Goal: Navigation & Orientation: Understand site structure

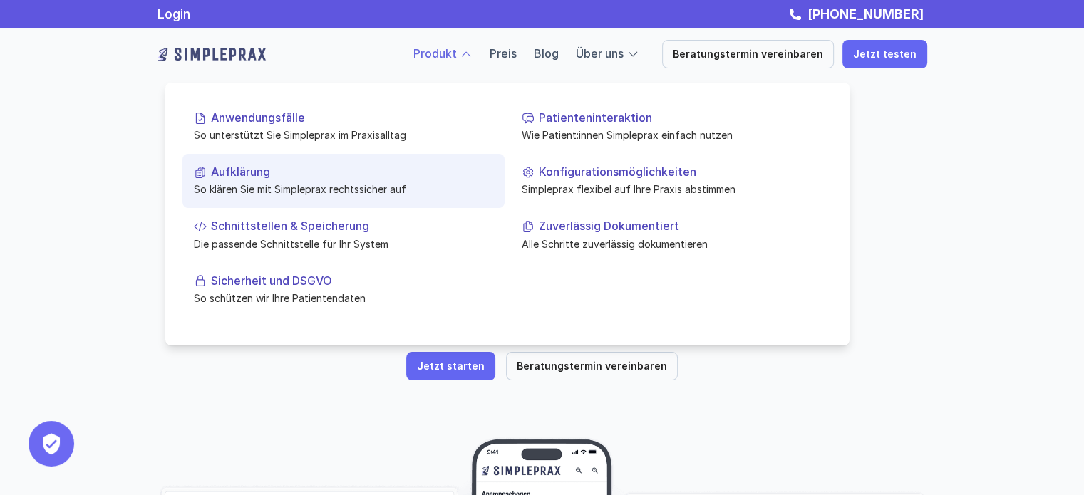
click at [409, 179] on link "Aufklärung So klären Sie mit Simpleprax rechtssicher auf" at bounding box center [343, 181] width 322 height 54
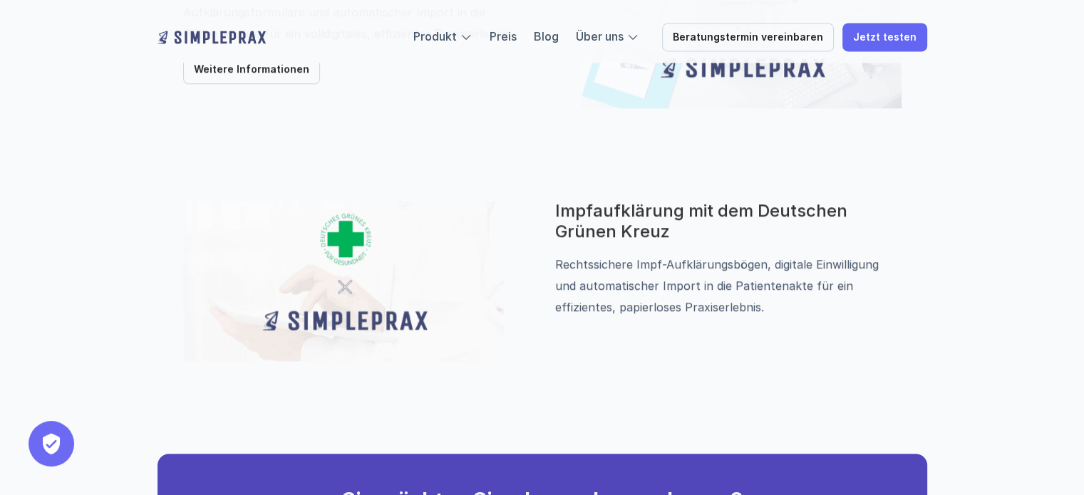
scroll to position [1175, 0]
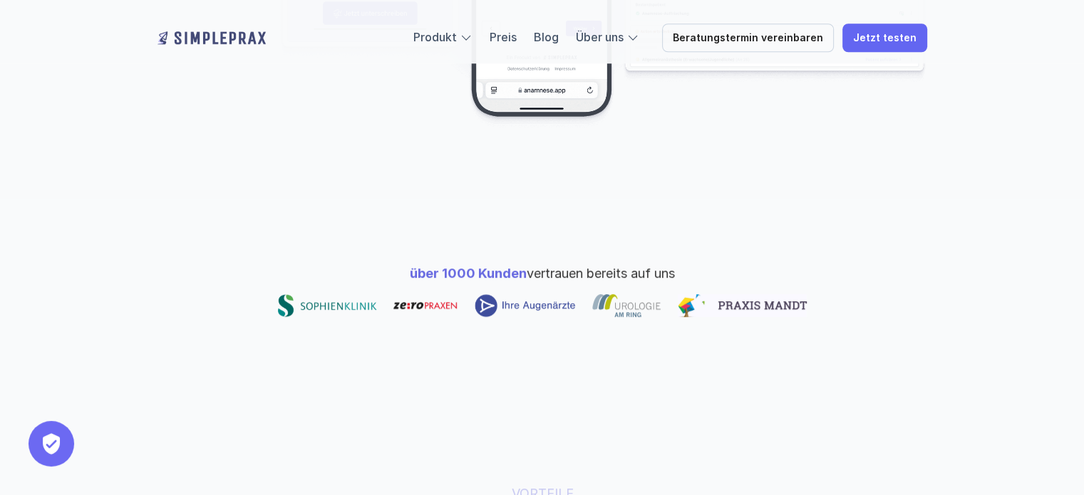
scroll to position [641, 0]
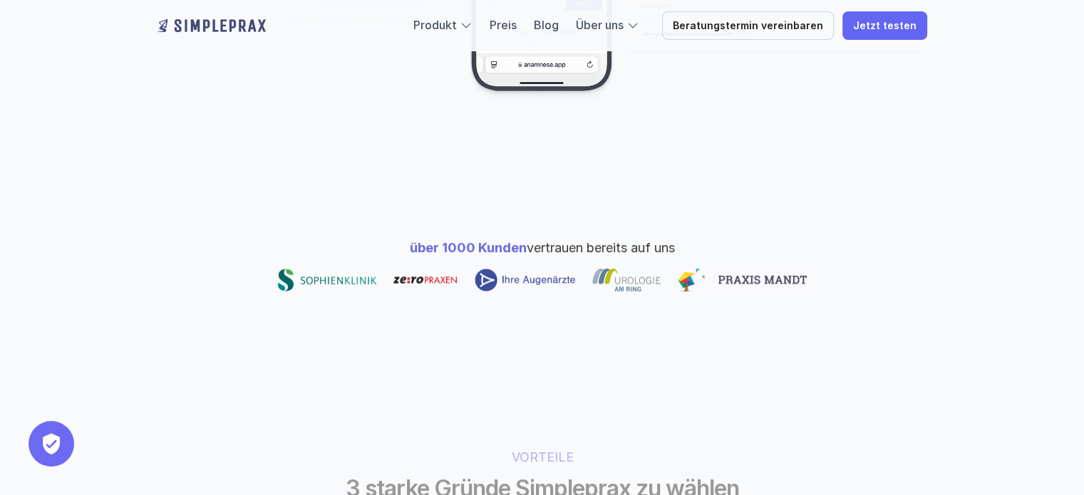
click at [587, 238] on p "über 1000 Kunden vertrauen bereits auf uns" at bounding box center [542, 247] width 265 height 19
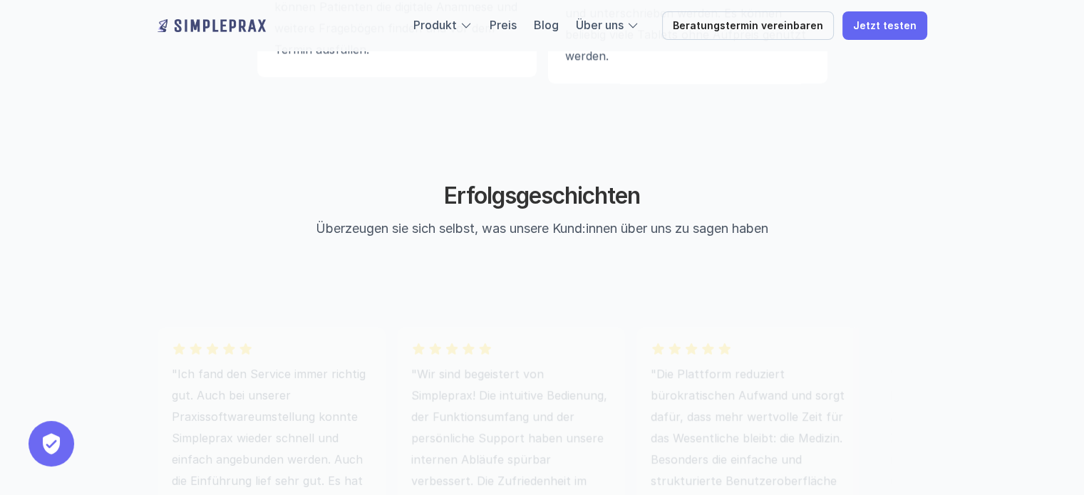
scroll to position [3778, 0]
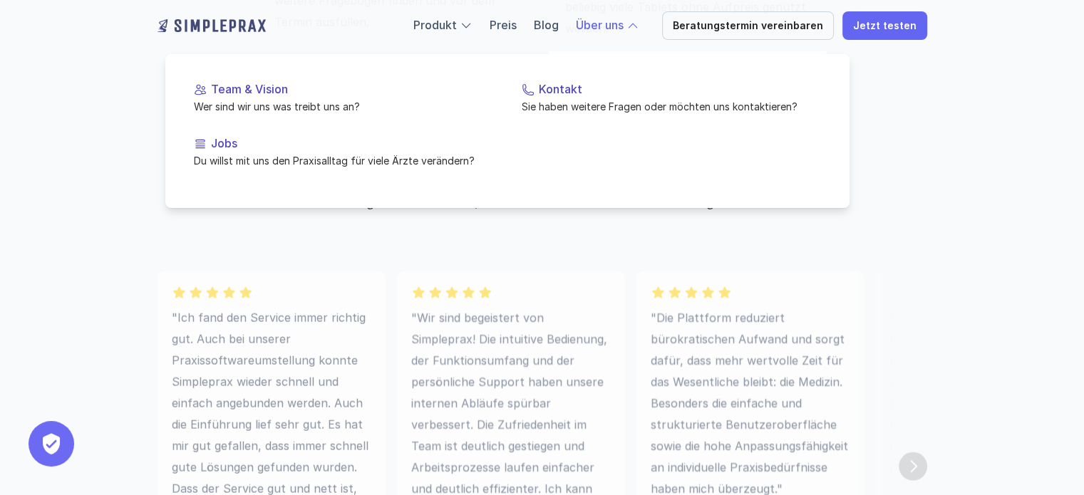
click at [617, 29] on link "Über uns" at bounding box center [600, 25] width 48 height 14
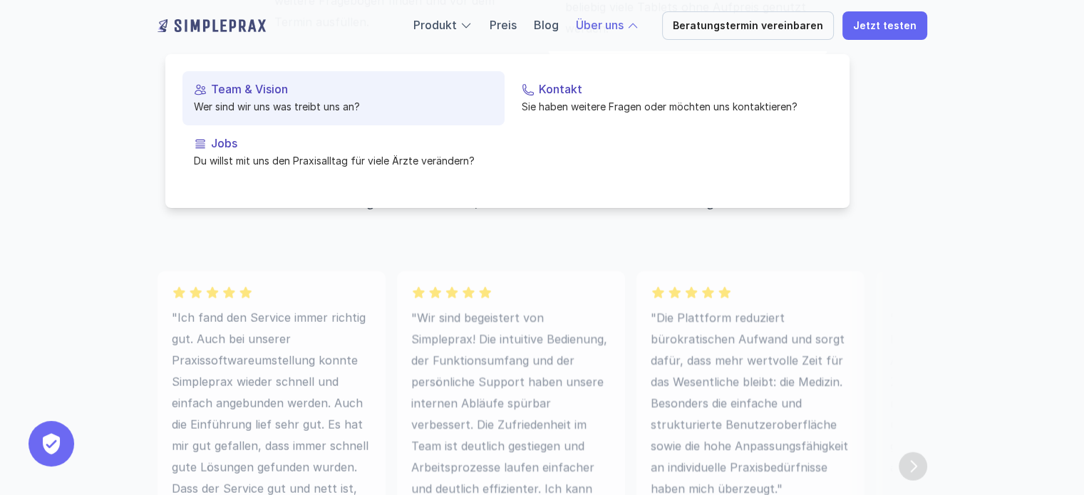
click at [251, 101] on p "Wer sind wir uns was treibt uns an?" at bounding box center [343, 106] width 299 height 15
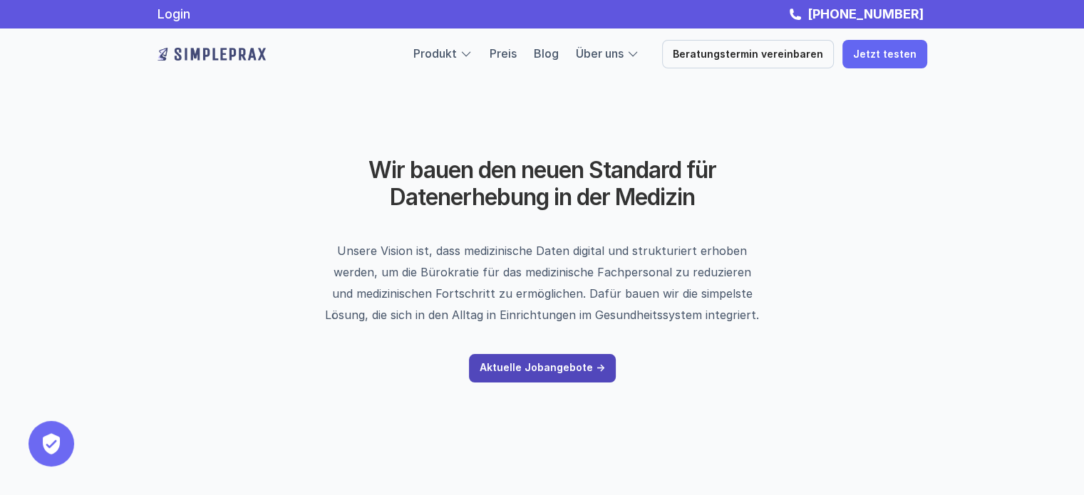
click at [577, 371] on p "Aktuelle Jobangebote ->" at bounding box center [542, 368] width 125 height 12
click at [559, 56] on link "Blog" at bounding box center [546, 53] width 25 height 14
